Goal: Find specific fact

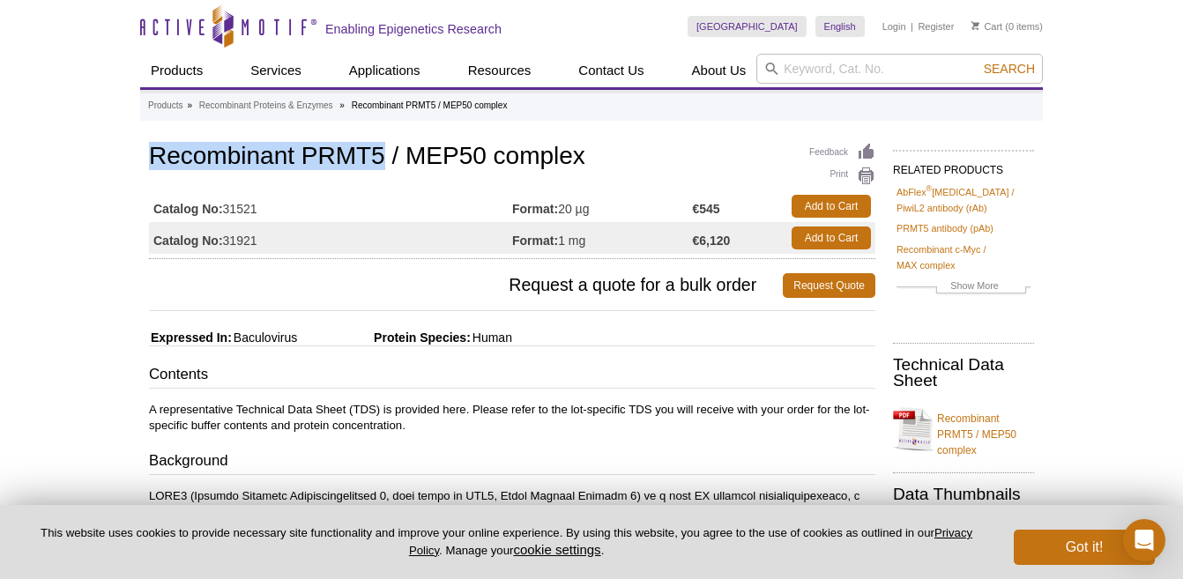
drag, startPoint x: 150, startPoint y: 158, endPoint x: 382, endPoint y: 152, distance: 231.9
click at [382, 152] on h1 "Recombinant PRMT5 / MEP50 complex" at bounding box center [512, 158] width 726 height 30
copy h1 "Recombinant PRMT5"
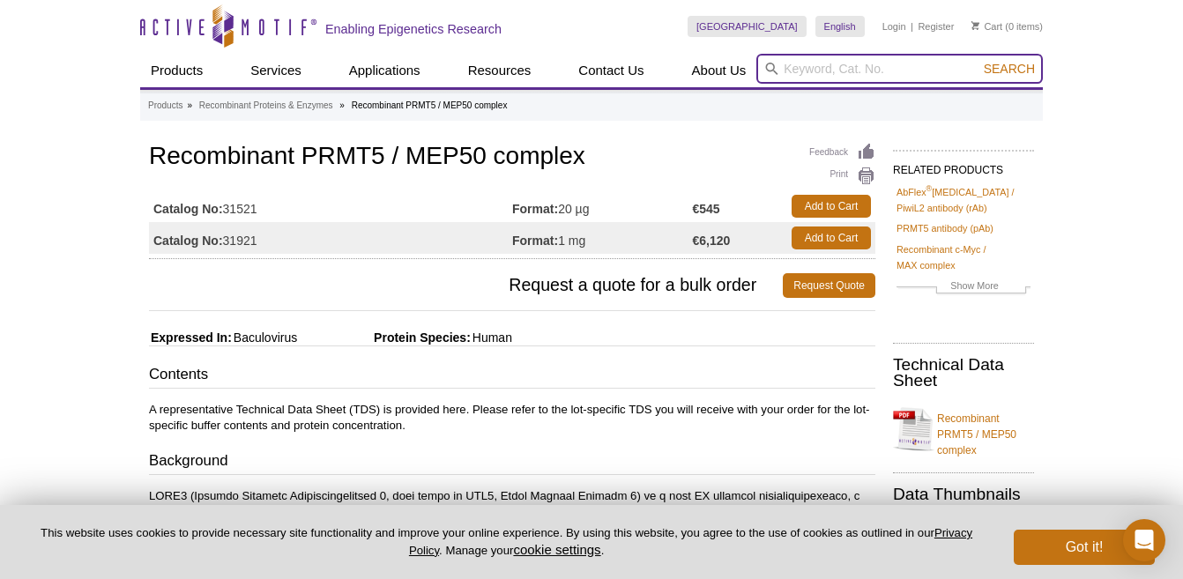
click at [869, 63] on input "search" at bounding box center [899, 69] width 286 height 30
paste input "Recombinant PRMT5"
type input "Recombinant PRMT5"
click at [1010, 69] on button "Search" at bounding box center [1009, 69] width 62 height 16
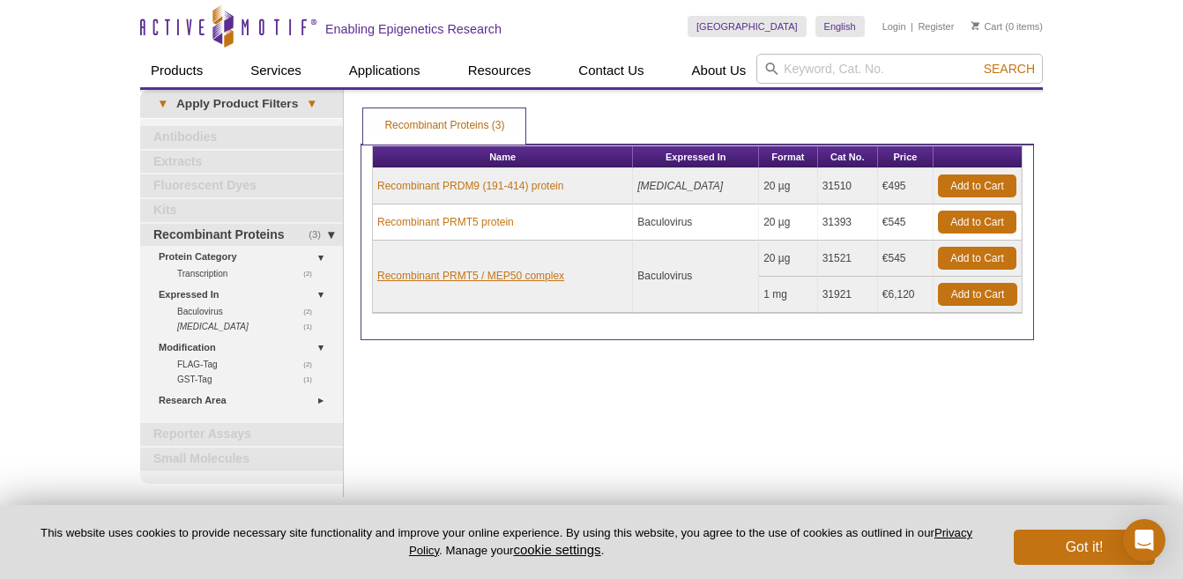
click at [428, 279] on link "Recombinant PRMT5 / MEP50 complex" at bounding box center [470, 276] width 187 height 16
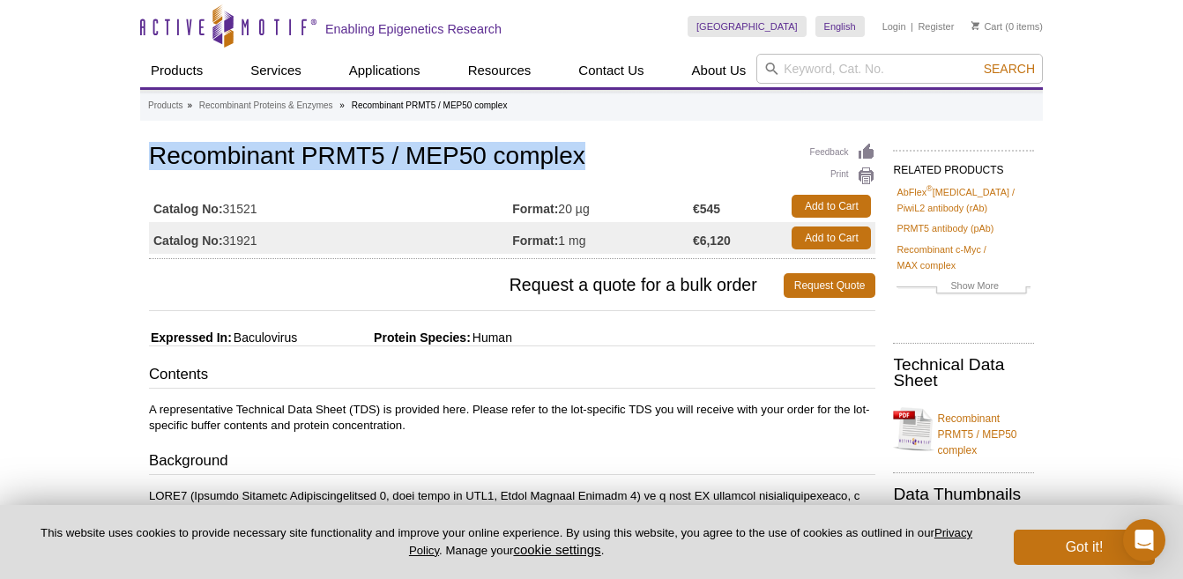
drag, startPoint x: 152, startPoint y: 156, endPoint x: 621, endPoint y: 160, distance: 468.9
click at [621, 160] on h1 "Recombinant PRMT5 / MEP50 complex" at bounding box center [512, 158] width 726 height 30
copy h1 "Recombinant PRMT5 / MEP50 complex"
drag, startPoint x: 227, startPoint y: 209, endPoint x: 293, endPoint y: 209, distance: 65.2
click at [293, 209] on td "Catalog No: 31521" at bounding box center [330, 206] width 363 height 32
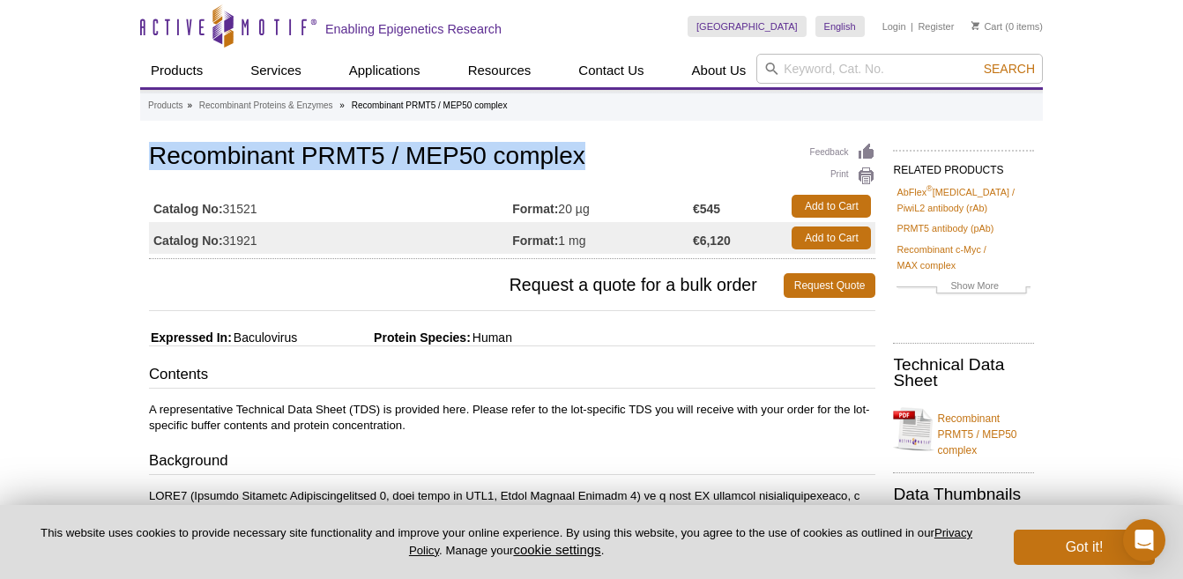
copy td "31521"
